Goal: Information Seeking & Learning: Learn about a topic

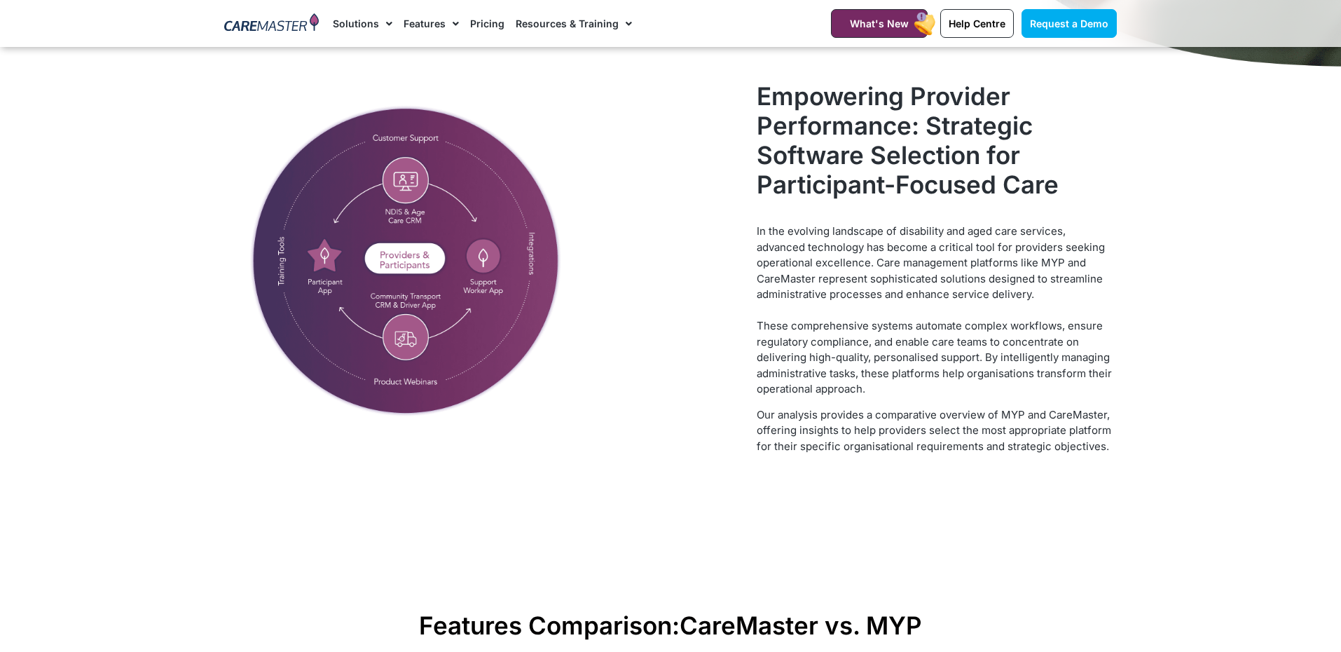
scroll to position [2060, 0]
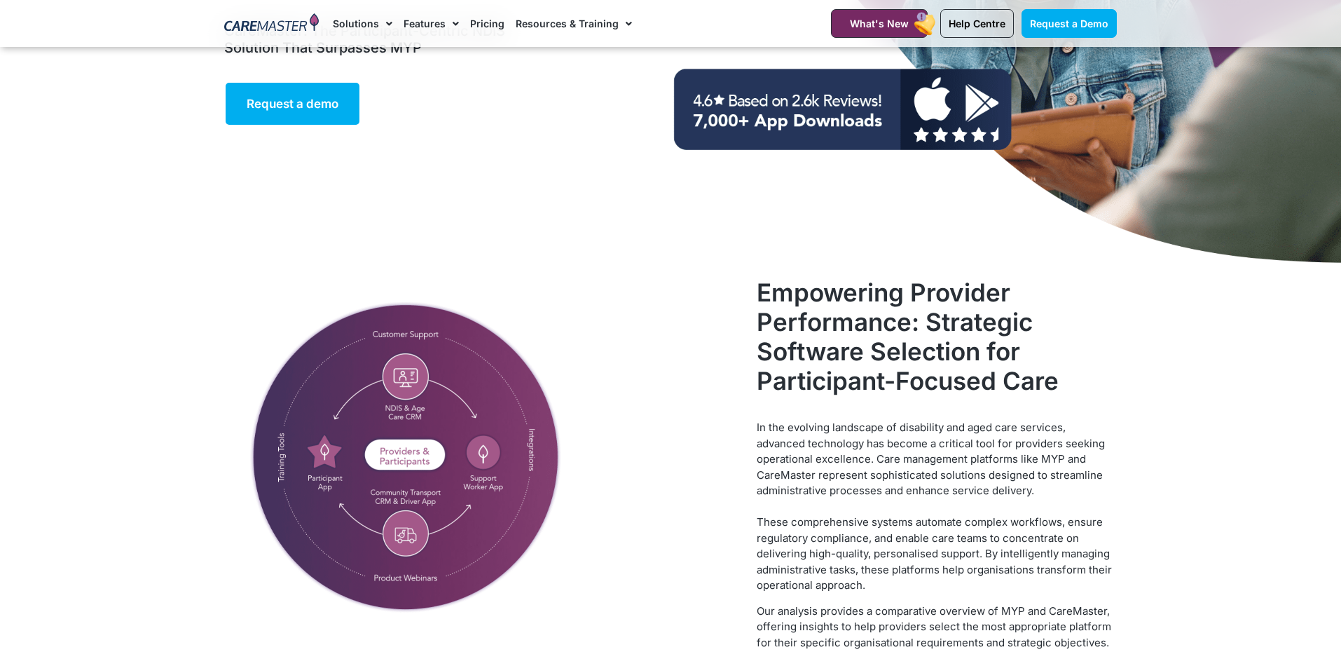
scroll to position [385, 0]
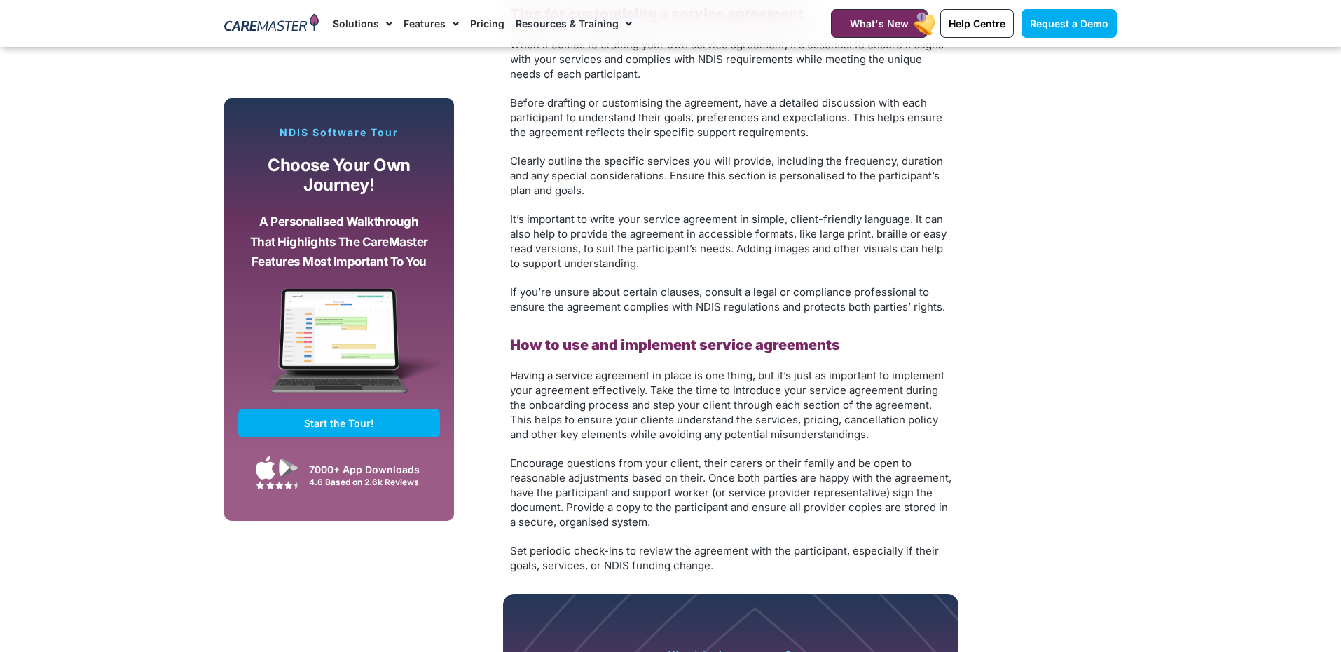
scroll to position [2287, 0]
